Goal: Task Accomplishment & Management: Manage account settings

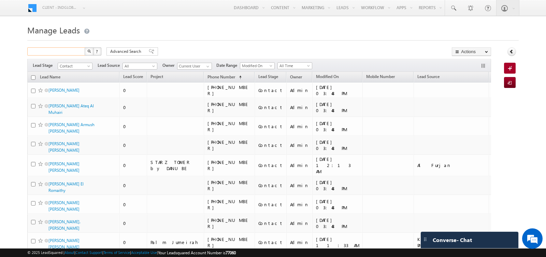
click at [63, 52] on input "text" at bounding box center [56, 51] width 58 height 8
type input "di"
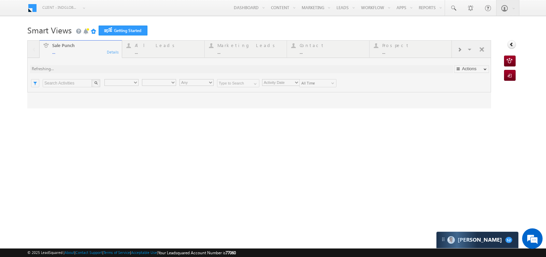
type input "Any Owner"
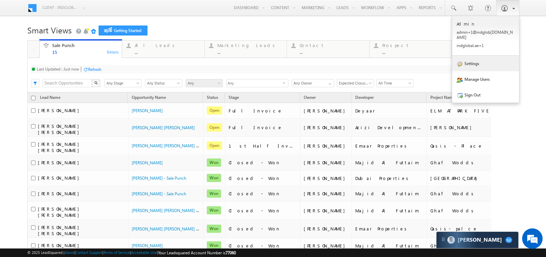
click at [474, 56] on link "Settings" at bounding box center [485, 64] width 67 height 16
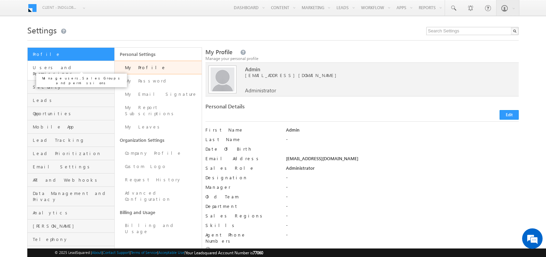
click at [54, 67] on span "Users and Permissions" at bounding box center [73, 71] width 80 height 12
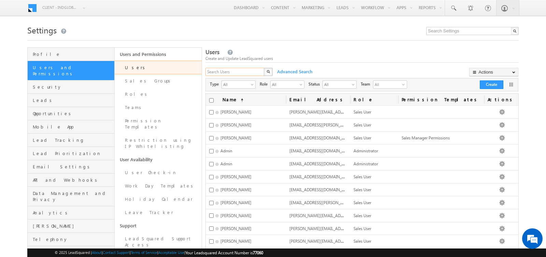
click at [229, 69] on input "text" at bounding box center [234, 72] width 59 height 8
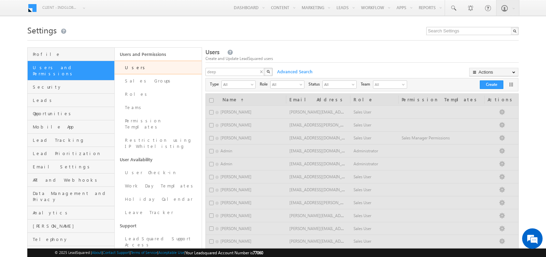
click at [268, 74] on button "button" at bounding box center [268, 72] width 9 height 8
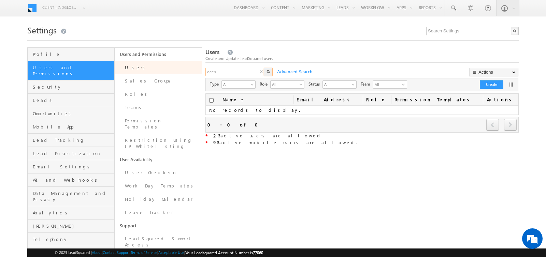
click at [245, 72] on input "deep" at bounding box center [234, 72] width 59 height 8
type input "d"
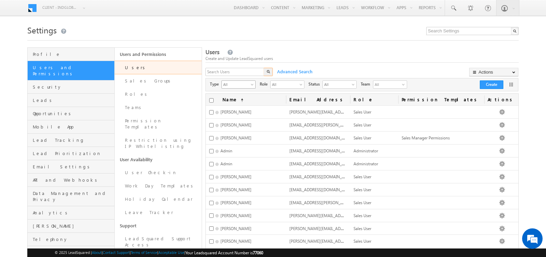
click at [239, 86] on span "All" at bounding box center [236, 84] width 28 height 7
click at [236, 104] on li "Mobile Users" at bounding box center [238, 105] width 33 height 7
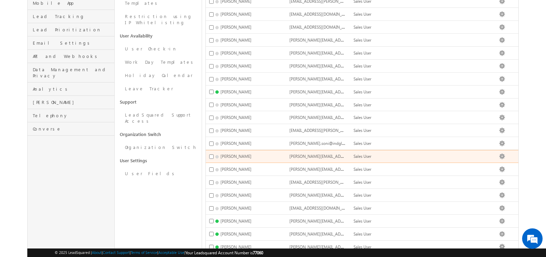
scroll to position [125, 0]
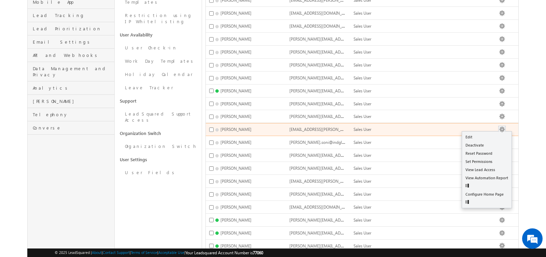
click at [506, 126] on button "button" at bounding box center [502, 129] width 7 height 7
click at [488, 133] on link "Edit" at bounding box center [486, 137] width 49 height 8
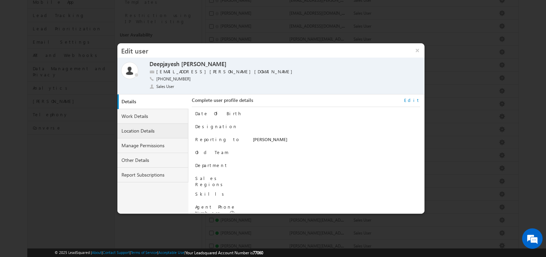
click at [148, 129] on link "Location Details" at bounding box center [152, 131] width 71 height 15
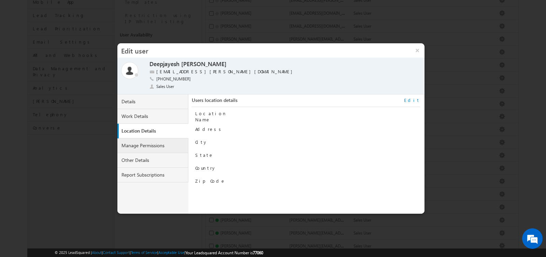
click at [151, 147] on link "Manage Permissions" at bounding box center [152, 146] width 71 height 15
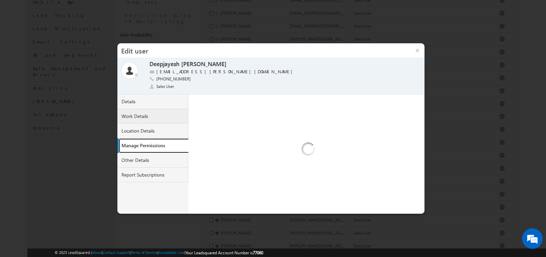
select select "1"
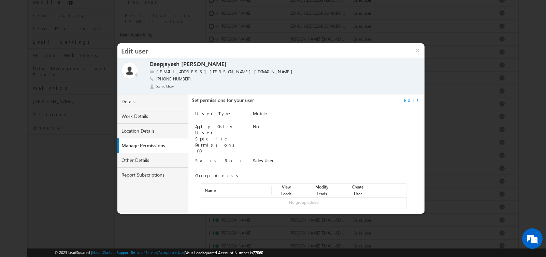
click at [296, 200] on div "No group added" at bounding box center [303, 203] width 205 height 6
click at [416, 99] on link "Edit" at bounding box center [412, 100] width 16 height 6
select select "Sales_User"
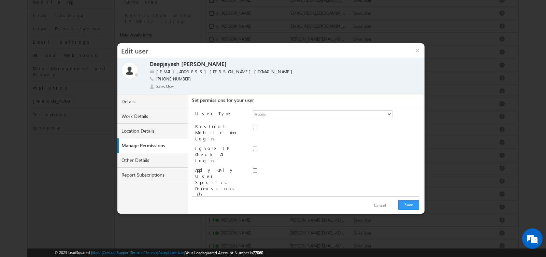
scroll to position [30, 0]
click at [211, 226] on link "Assign group" at bounding box center [219, 228] width 24 height 5
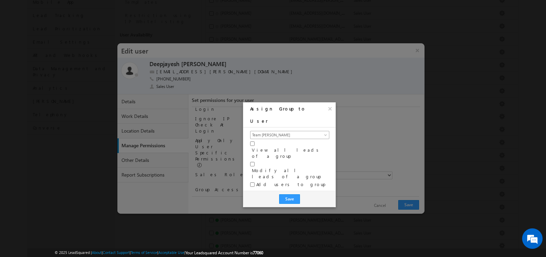
click at [283, 132] on span "Team Abhishek Singh" at bounding box center [286, 135] width 70 height 6
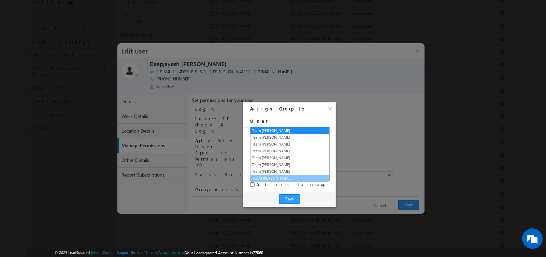
click at [279, 175] on link "TEAM Yash Kumar" at bounding box center [290, 178] width 79 height 6
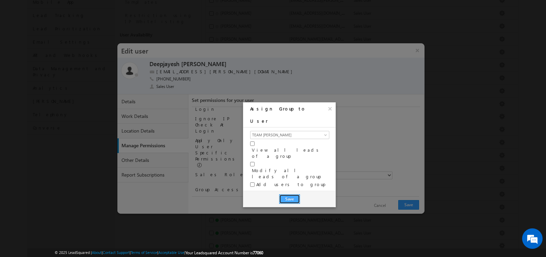
click at [285, 195] on button "Save" at bounding box center [289, 200] width 21 height 10
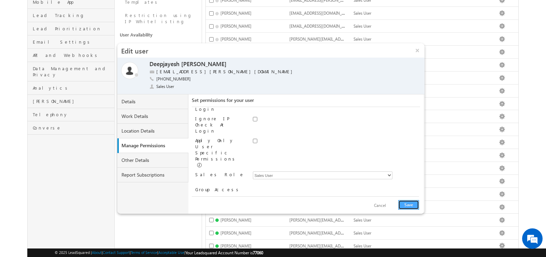
click at [410, 206] on button "Save" at bounding box center [408, 205] width 21 height 10
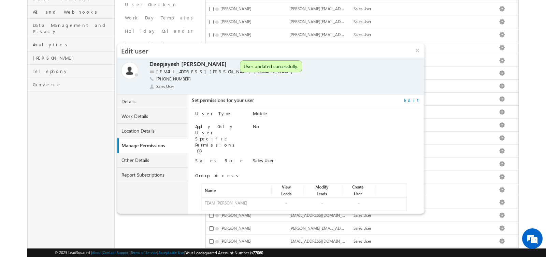
scroll to position [213, 0]
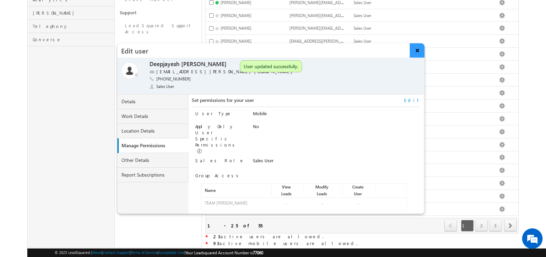
click at [416, 51] on button "×" at bounding box center [417, 50] width 15 height 14
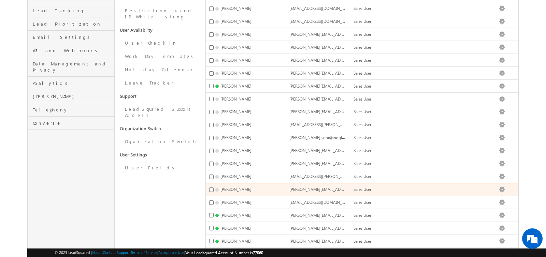
scroll to position [0, 0]
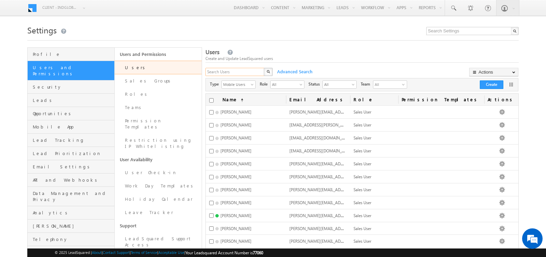
click at [228, 73] on input "text" at bounding box center [234, 72] width 59 height 8
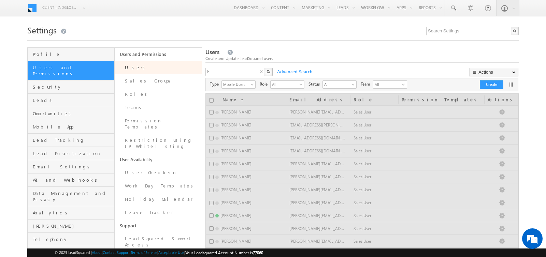
click at [270, 70] on button "button" at bounding box center [268, 72] width 9 height 8
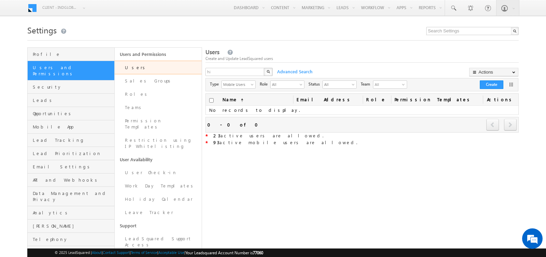
click at [231, 67] on div "Users Create and Update LeadSquared users hi X Advanced Search Actions Import U…" at bounding box center [361, 97] width 313 height 99
click at [231, 74] on input "hi" at bounding box center [234, 72] width 59 height 8
type input "h"
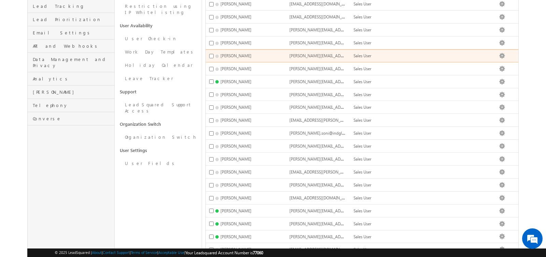
scroll to position [213, 0]
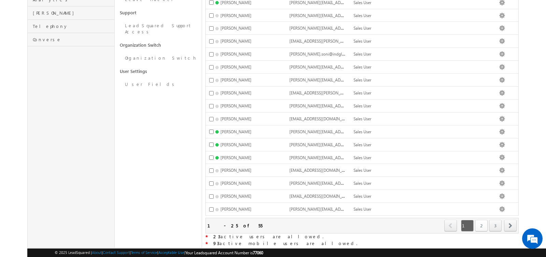
click at [484, 220] on link "2" at bounding box center [481, 226] width 13 height 12
click at [471, 220] on link "1" at bounding box center [467, 226] width 13 height 12
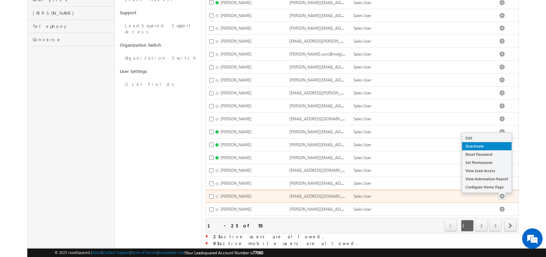
click at [484, 142] on link "Deactivate" at bounding box center [486, 146] width 49 height 8
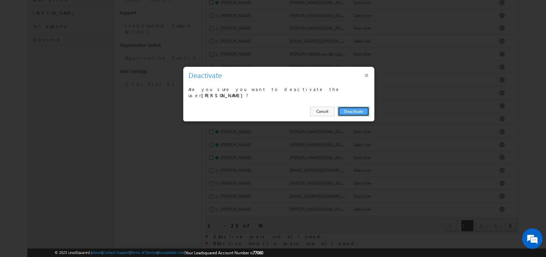
click at [347, 109] on button "Deactivate" at bounding box center [353, 112] width 31 height 10
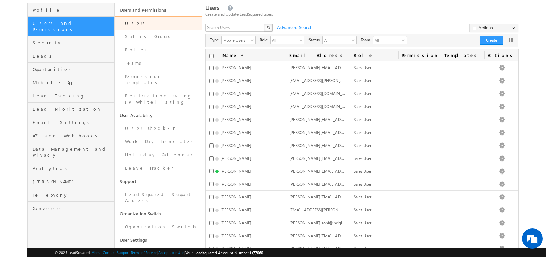
scroll to position [0, 0]
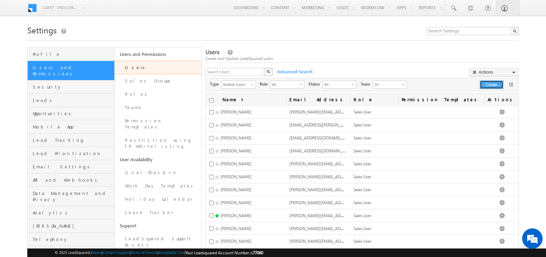
click at [486, 83] on button "Create" at bounding box center [492, 85] width 24 height 9
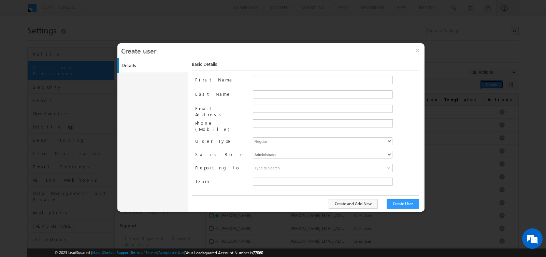
type input "faf8491d-252d-11ee-b523-12ccdbbfc88b"
click at [268, 79] on input "First Name" at bounding box center [323, 80] width 140 height 8
type input "Himani"
click at [258, 97] on input "Last Name" at bounding box center [323, 94] width 140 height 8
type input "rawat"
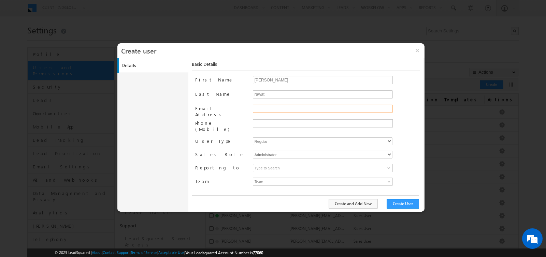
click at [260, 105] on input "Email Address" at bounding box center [323, 109] width 140 height 8
type input "himani.rawat@indglobal.ae"
click at [264, 122] on input "text" at bounding box center [322, 123] width 137 height 5
type input "0"
type input "+971-554129468"
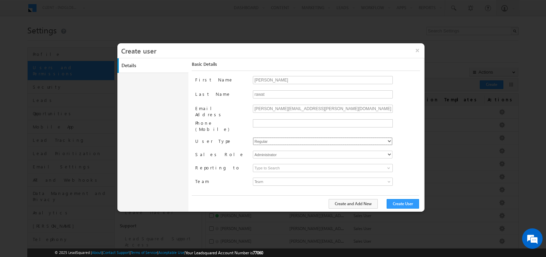
click at [294, 138] on select "Regular Mobile" at bounding box center [323, 142] width 140 height 8
select select "1"
click at [253, 138] on select "Regular Mobile" at bounding box center [323, 142] width 140 height 8
click at [283, 151] on select "Administrator Marketing User Sales Manager Sales User" at bounding box center [323, 155] width 140 height 8
type input "faf8491d-252d-11ee-b523-12ccdbbfc88b"
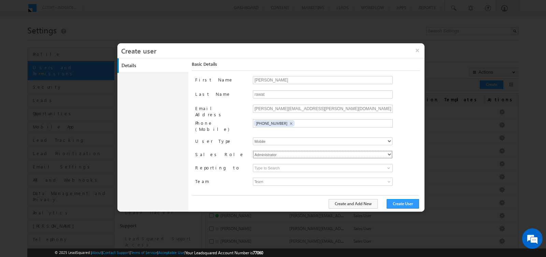
select select "Sales_User"
click at [253, 151] on select "Administrator Marketing User Sales Manager Sales User" at bounding box center [323, 155] width 140 height 8
type input "faf8491d-252d-11ee-b523-12ccdbbfc88b"
click at [282, 164] on input at bounding box center [323, 168] width 140 height 8
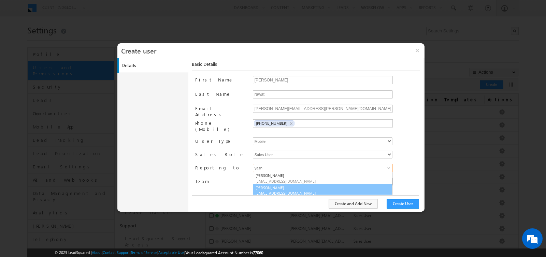
click at [280, 184] on link "Yash Rajput yash.rajput@indglobal.ae" at bounding box center [323, 190] width 140 height 13
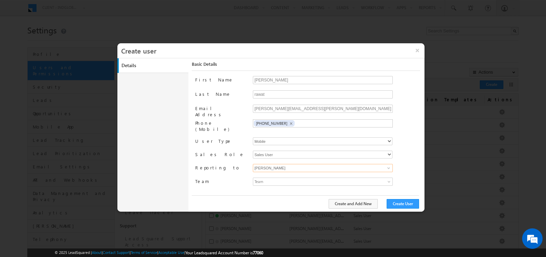
type input "Yash Rajput"
click at [280, 178] on span "Team" at bounding box center [305, 182] width 104 height 8
click at [404, 206] on button "Create User" at bounding box center [403, 204] width 32 height 10
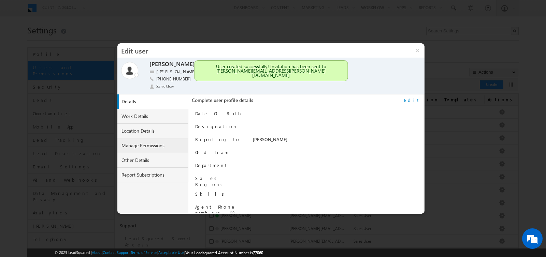
click at [152, 147] on link "Manage Permissions" at bounding box center [152, 146] width 71 height 15
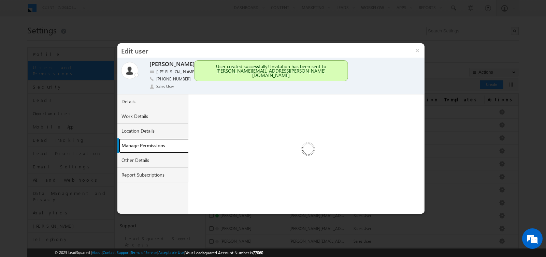
select select "1"
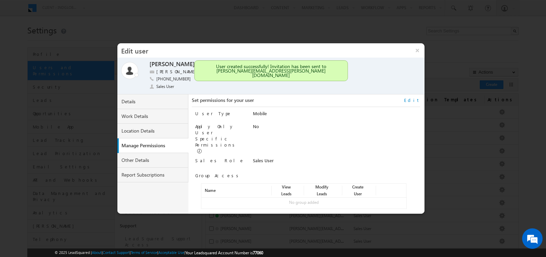
click at [415, 100] on link "Edit" at bounding box center [412, 100] width 16 height 6
select select "Sales_User"
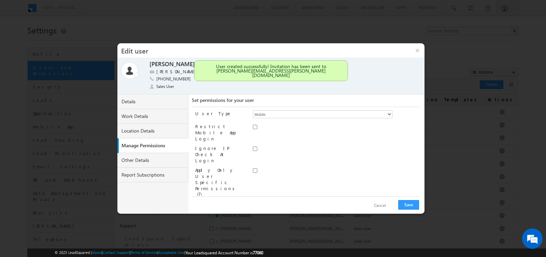
scroll to position [30, 0]
click at [213, 225] on div "+ Assign group" at bounding box center [304, 228] width 206 height 6
click at [213, 226] on link "Assign group" at bounding box center [219, 228] width 24 height 5
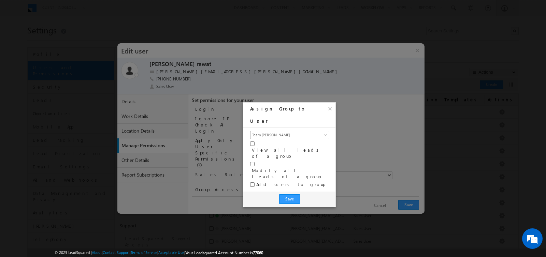
click at [270, 132] on span "Team Abhishek Singh" at bounding box center [286, 135] width 70 height 6
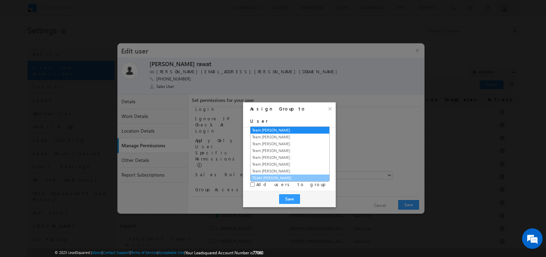
click at [278, 175] on link "TEAM Yash Kumar" at bounding box center [290, 178] width 79 height 6
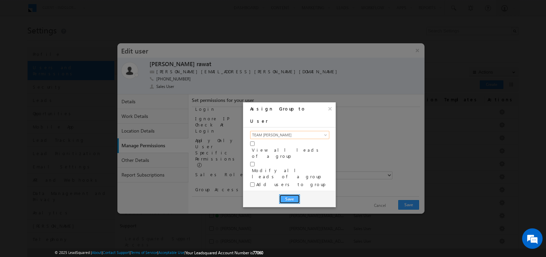
click at [295, 195] on button "Save" at bounding box center [289, 200] width 21 height 10
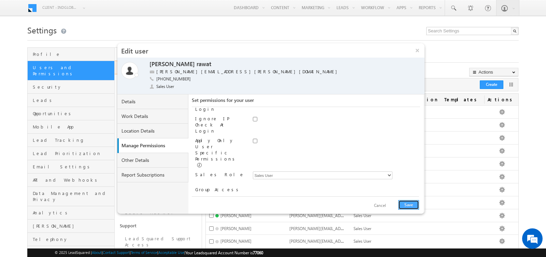
click at [411, 203] on button "Save" at bounding box center [408, 205] width 21 height 10
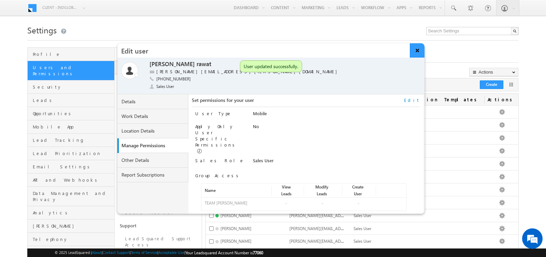
click at [417, 47] on button "×" at bounding box center [417, 50] width 15 height 14
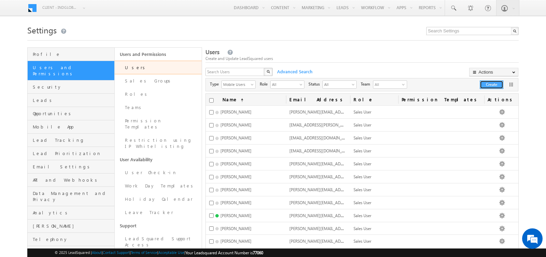
click at [486, 85] on button "Create" at bounding box center [492, 85] width 24 height 9
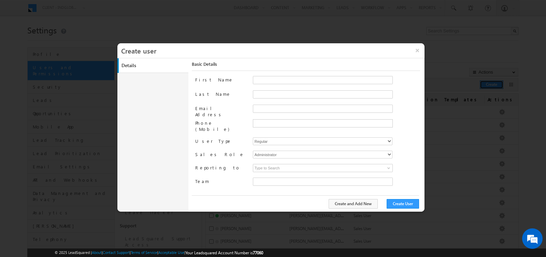
type input "faf8491d-252d-11ee-b523-12ccdbbfc88b"
click at [265, 77] on input "First Name" at bounding box center [323, 80] width 140 height 8
type input "Raj"
click at [261, 90] on input "Last Name" at bounding box center [323, 94] width 140 height 8
drag, startPoint x: 277, startPoint y: 95, endPoint x: 248, endPoint y: 95, distance: 29.0
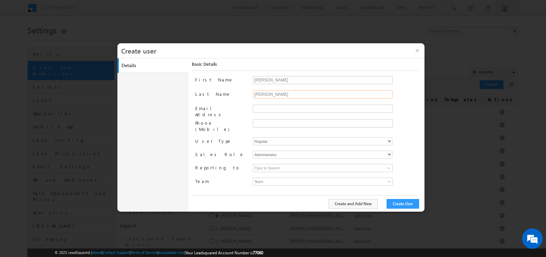
click at [248, 95] on div "Last Name sonawane" at bounding box center [307, 97] width 225 height 14
type input "sonawane"
click at [266, 107] on input "Email Address" at bounding box center [323, 109] width 140 height 8
paste input "sonawane"
type input "raj.sonawane@indglobal.ae"
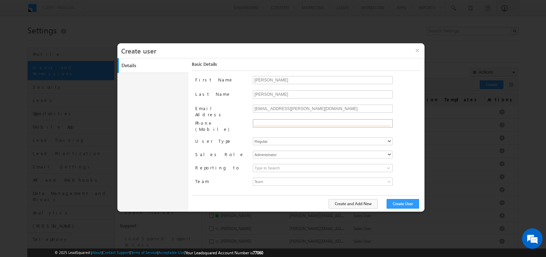
click at [266, 123] on input "text" at bounding box center [322, 123] width 137 height 5
click at [270, 138] on select "Regular Mobile" at bounding box center [323, 142] width 140 height 8
select select "1"
click at [253, 138] on select "Regular Mobile" at bounding box center [323, 142] width 140 height 8
type input "faf8491d-252d-11ee-b523-12ccdbbfc88b"
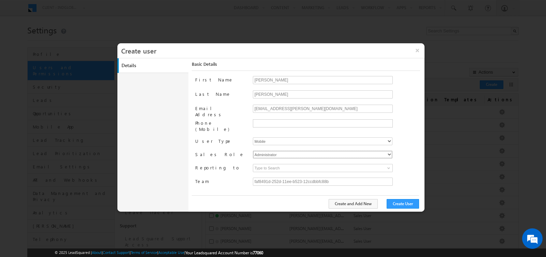
click at [272, 151] on select "Administrator Marketing User Sales Manager Sales User" at bounding box center [323, 155] width 140 height 8
select select "Sales_User"
click at [253, 151] on select "Administrator Marketing User Sales Manager Sales User" at bounding box center [323, 155] width 140 height 8
type input "faf8491d-252d-11ee-b523-12ccdbbfc88b"
click at [276, 164] on input at bounding box center [323, 168] width 140 height 8
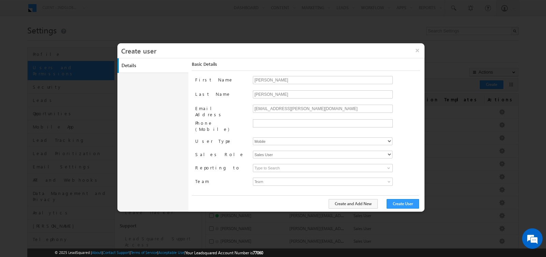
click at [277, 178] on span "Team" at bounding box center [305, 182] width 104 height 8
click at [261, 164] on input at bounding box center [323, 168] width 140 height 8
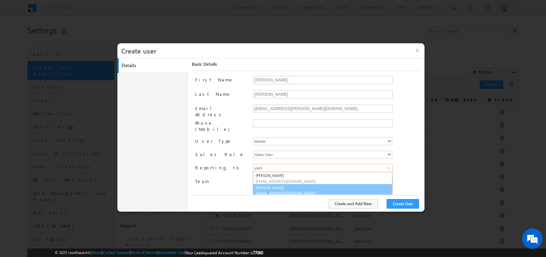
click at [272, 184] on link "Yash Rajput yash.rajput@indglobal.ae" at bounding box center [323, 190] width 140 height 13
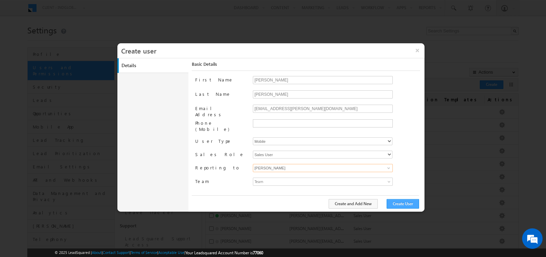
type input "Yash Rajput"
click at [400, 203] on button "Create User" at bounding box center [403, 204] width 32 height 10
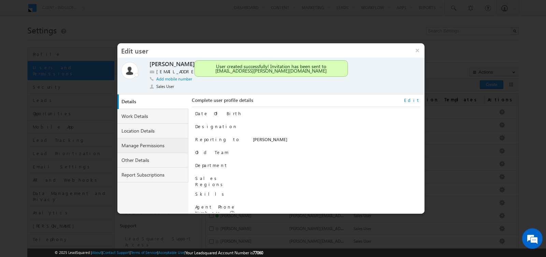
click at [138, 143] on link "Manage Permissions" at bounding box center [152, 146] width 71 height 15
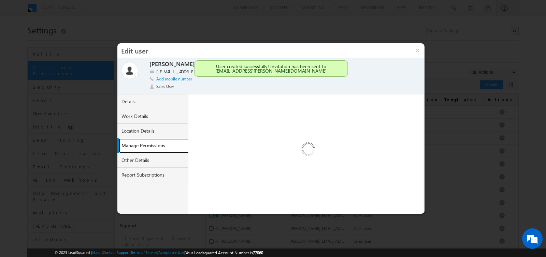
select select "1"
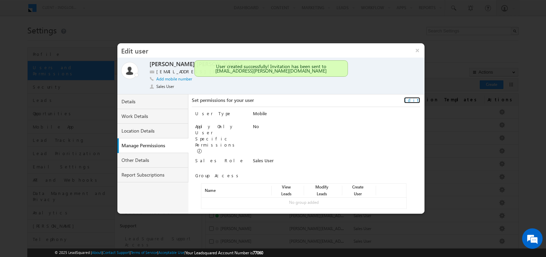
click at [413, 102] on link "Edit" at bounding box center [412, 100] width 16 height 6
select select "Sales_User"
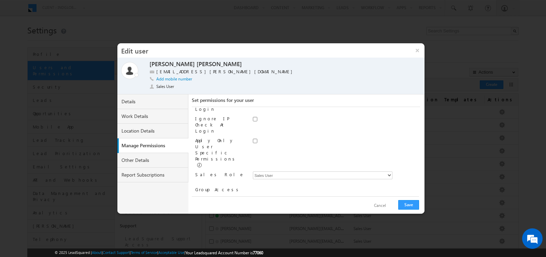
click at [226, 226] on link "Assign group" at bounding box center [219, 228] width 24 height 5
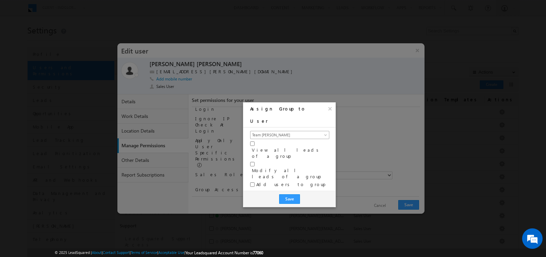
click at [301, 132] on span "Team Abhishek Singh" at bounding box center [286, 135] width 70 height 6
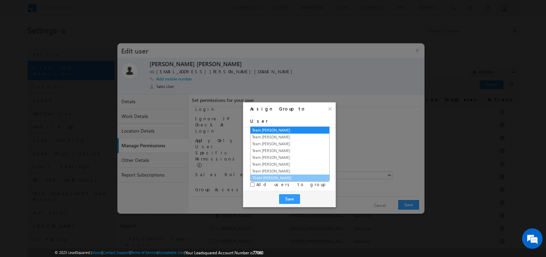
click at [282, 175] on link "TEAM Yash Kumar" at bounding box center [290, 178] width 79 height 6
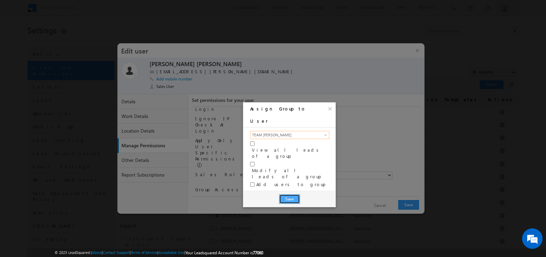
click at [289, 195] on button "Save" at bounding box center [289, 200] width 21 height 10
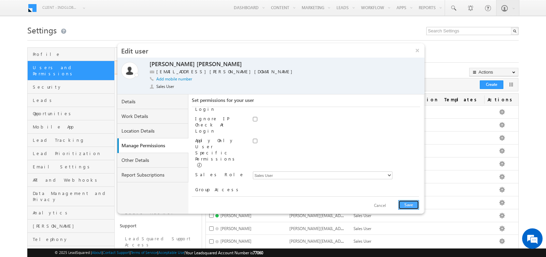
click at [407, 205] on button "Save" at bounding box center [408, 205] width 21 height 10
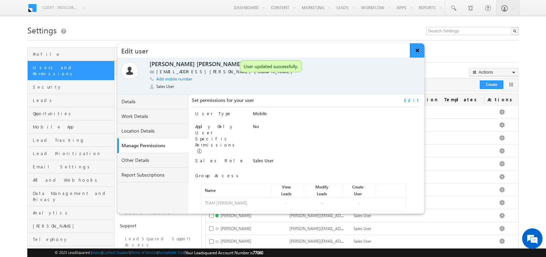
click at [417, 51] on button "×" at bounding box center [417, 50] width 15 height 14
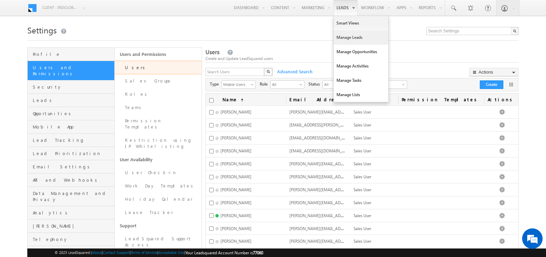
click at [347, 37] on link "Manage Leads" at bounding box center [361, 37] width 55 height 14
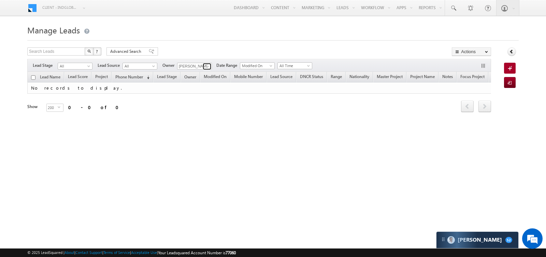
click at [209, 66] on span at bounding box center [207, 66] width 5 height 5
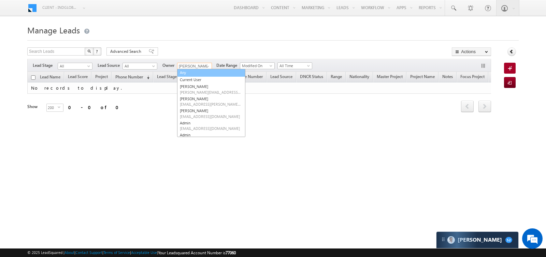
click at [191, 74] on link "Any" at bounding box center [211, 73] width 68 height 8
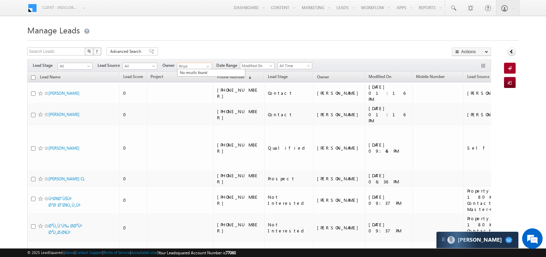
type input "Anya"
click at [202, 51] on div "Search Leads X ? 249682 results found Advanced Search Advanced Search Advanced …" at bounding box center [259, 52] width 464 height 10
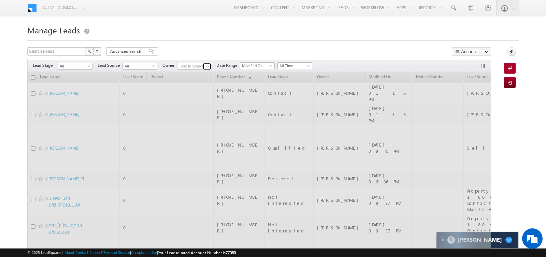
click at [205, 66] on span at bounding box center [207, 66] width 5 height 5
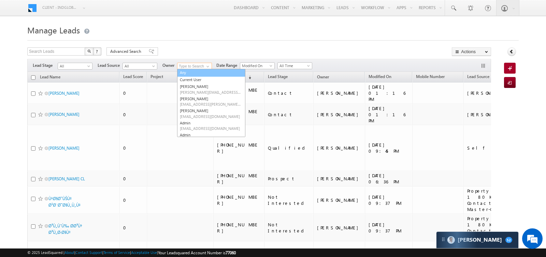
click at [192, 73] on link "Any" at bounding box center [211, 73] width 68 height 8
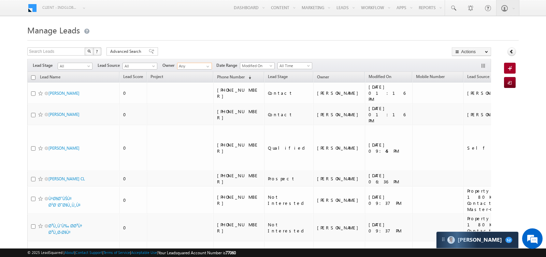
click at [195, 66] on input "Any" at bounding box center [194, 66] width 35 height 7
click at [205, 66] on span at bounding box center [207, 66] width 5 height 5
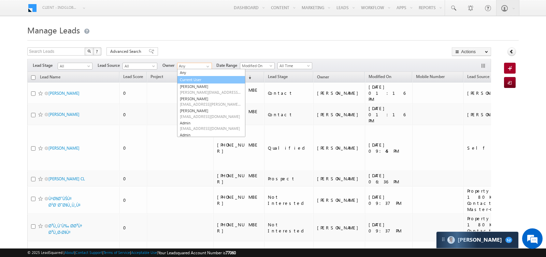
click at [195, 77] on link "Current User" at bounding box center [211, 80] width 68 height 8
type input "Current User"
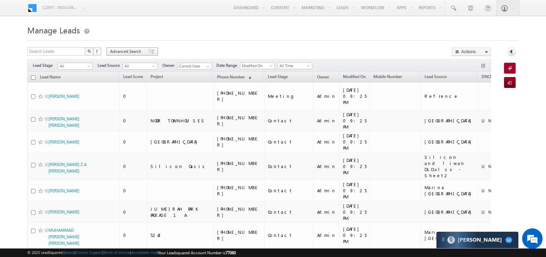
click at [136, 50] on span "Advanced Search" at bounding box center [126, 51] width 33 height 6
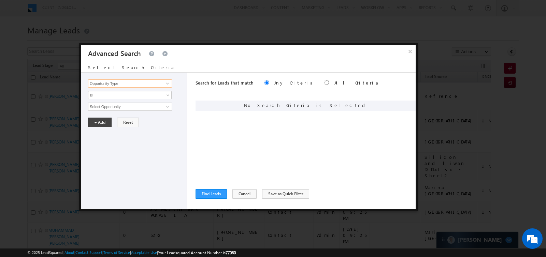
click at [132, 81] on input "Opportunity Type" at bounding box center [130, 84] width 84 height 8
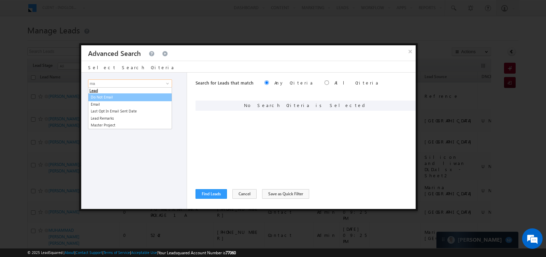
type input "m"
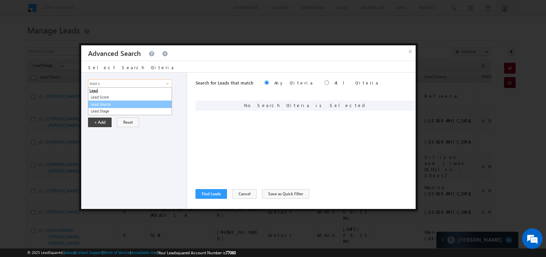
click at [102, 105] on link "Lead Source" at bounding box center [130, 105] width 84 height 8
type input "Lead Source"
click at [116, 93] on span "Is" at bounding box center [125, 95] width 74 height 6
click at [116, 103] on span "None Selected" at bounding box center [126, 107] width 77 height 8
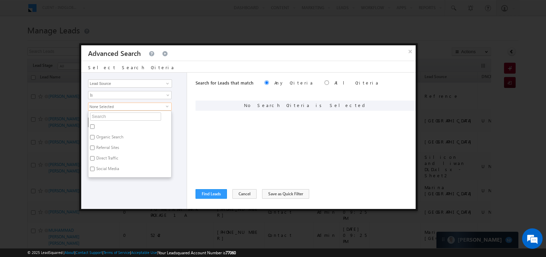
click at [116, 111] on ul "Organic Search Referral Sites Direct Traffic Social Media Inbound Email Inbound…" at bounding box center [130, 144] width 84 height 67
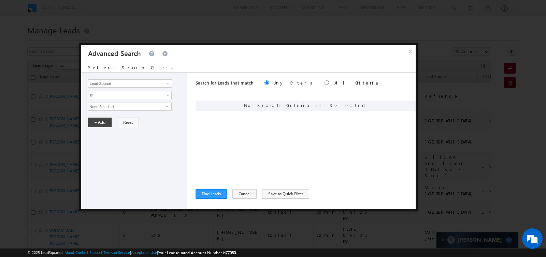
click at [118, 108] on span "None Selected" at bounding box center [126, 107] width 77 height 8
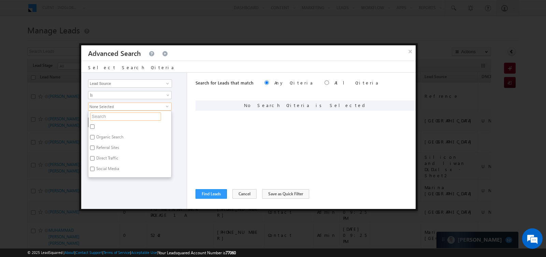
click at [118, 116] on input "text" at bounding box center [125, 117] width 71 height 8
type input "mar"
type input "ma"
type input "m"
type input "ba"
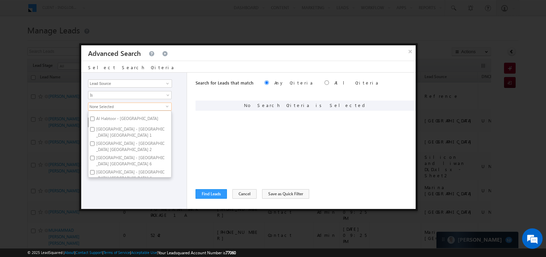
scroll to position [164, 0]
click at [103, 194] on label "Bayut" at bounding box center [100, 199] width 25 height 11
click at [95, 196] on input "Bayut" at bounding box center [92, 198] width 4 height 4
checkbox input "true"
click at [135, 107] on span "Bayut" at bounding box center [126, 107] width 77 height 8
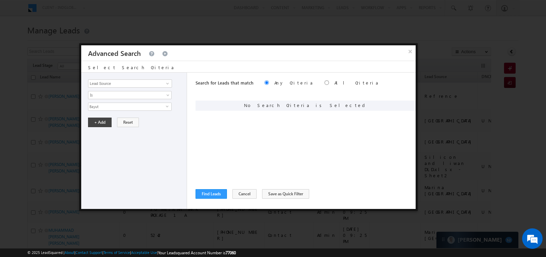
click at [129, 105] on span "Bayut" at bounding box center [126, 107] width 77 height 8
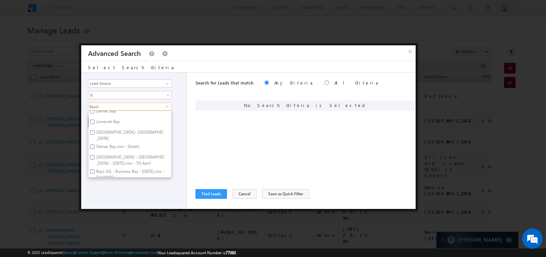
scroll to position [0, 0]
click at [118, 189] on div "Opportunity Type Lead Activity Task Sales Group Prospect Id Address 1 Address 2…" at bounding box center [134, 141] width 106 height 137
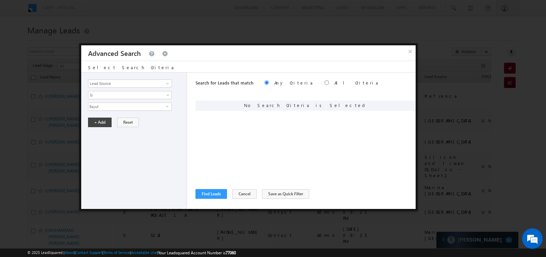
click at [103, 128] on div "Opportunity Type Lead Activity Task Sales Group Prospect Id Address 1 Address 2…" at bounding box center [134, 141] width 106 height 137
click at [101, 124] on button "+ Add" at bounding box center [100, 123] width 24 height 10
click at [208, 191] on button "Find Leads" at bounding box center [211, 194] width 31 height 10
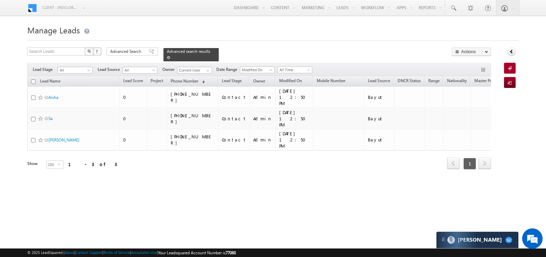
click at [167, 57] on span at bounding box center [168, 57] width 3 height 3
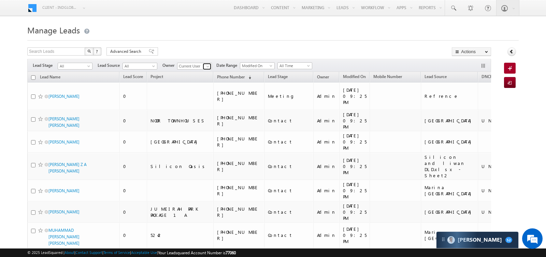
click at [207, 66] on span at bounding box center [207, 66] width 5 height 5
click at [189, 76] on span "niraj.upadhyay@indglobal.ae" at bounding box center [210, 78] width 61 height 5
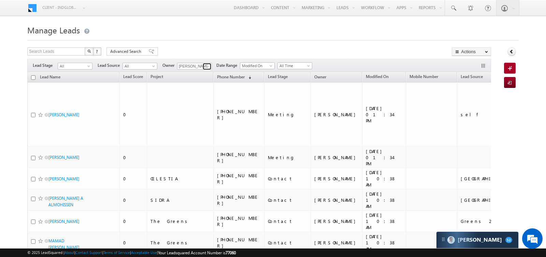
click at [203, 65] on link at bounding box center [207, 66] width 9 height 7
click at [200, 72] on link "Ekta Verhani ekta.verhani@indglobal.ae" at bounding box center [211, 75] width 68 height 13
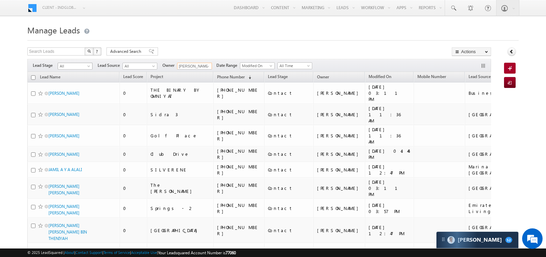
type input "Ekta Verhani"
click at [85, 66] on span "All" at bounding box center [74, 66] width 32 height 6
click at [79, 78] on link "Contact" at bounding box center [75, 79] width 34 height 6
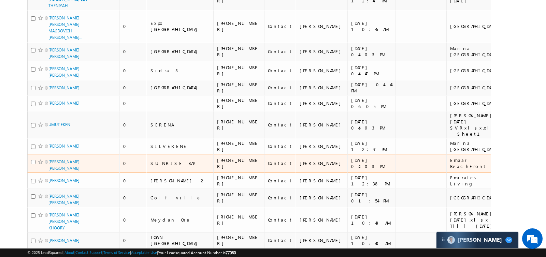
scroll to position [232, 0]
